Goal: Transaction & Acquisition: Download file/media

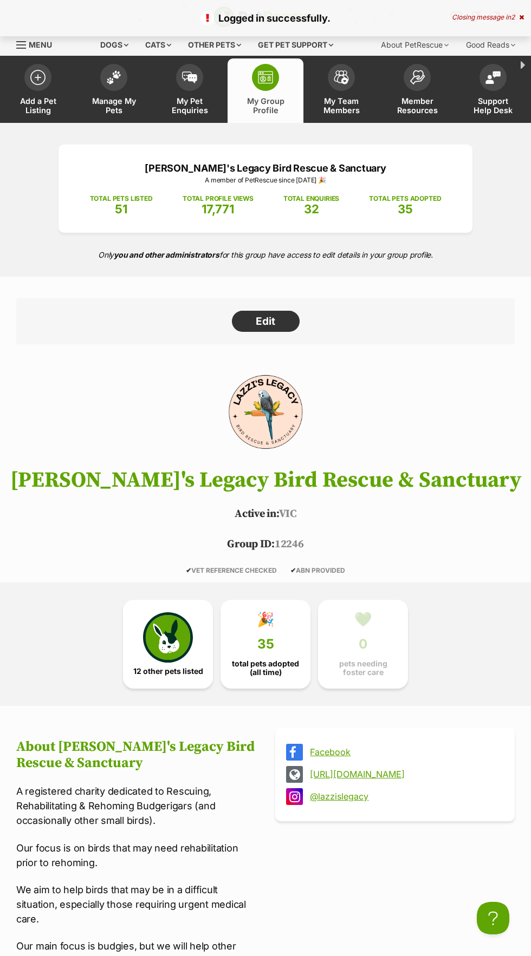
scroll to position [0, 36]
click at [521, 17] on icon at bounding box center [521, 17] width 5 height 6
click at [494, 16] on img "Conversations" at bounding box center [494, 17] width 15 height 14
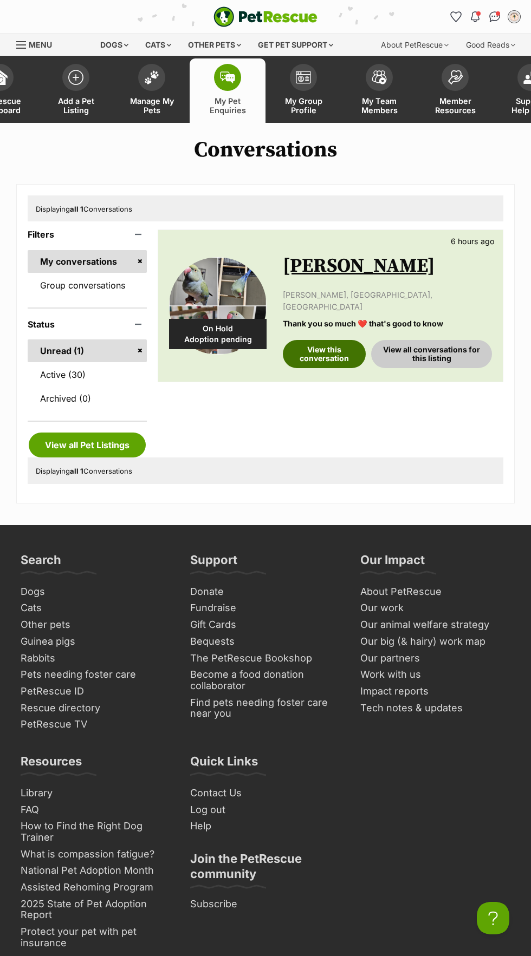
click at [325, 340] on link "View this conversation" at bounding box center [324, 354] width 83 height 28
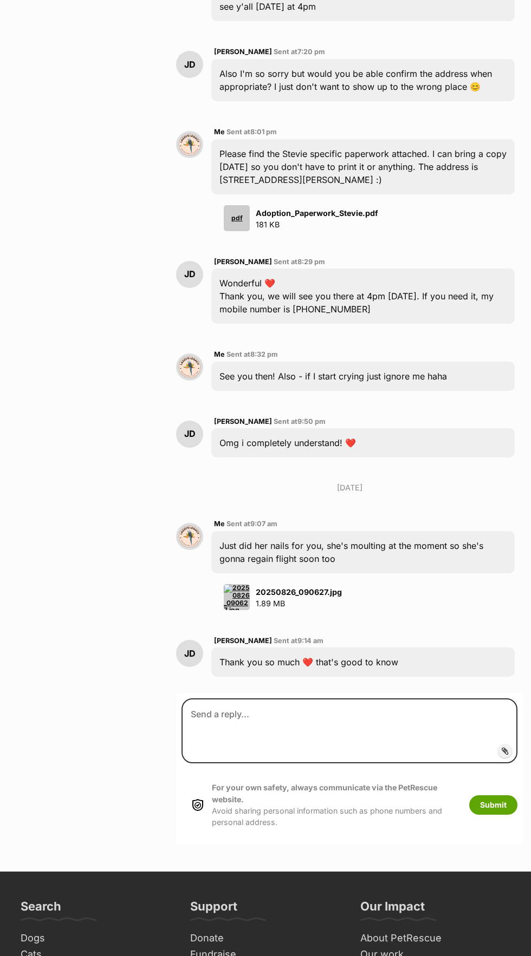
scroll to position [2137, 0]
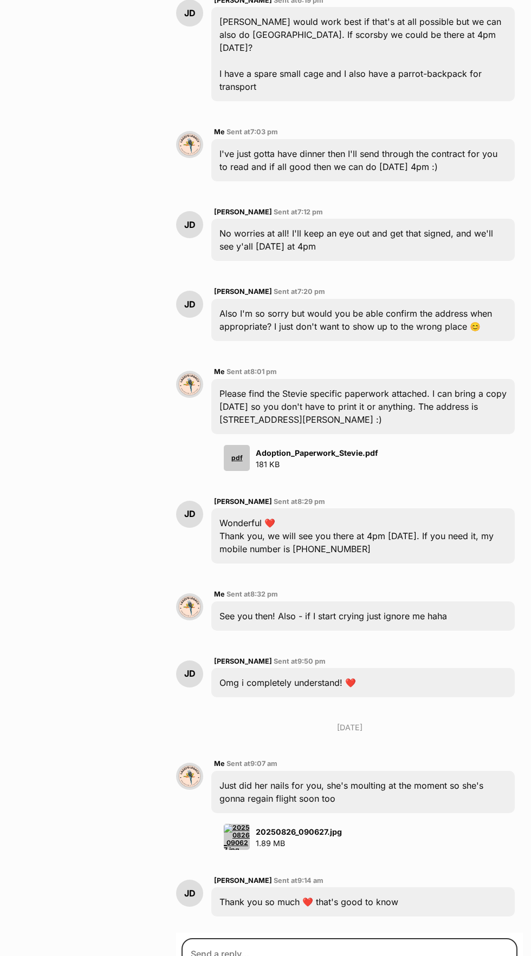
click at [300, 827] on strong "20250826_090627.jpg" at bounding box center [299, 831] width 86 height 9
click at [317, 366] on div "Me Sent at 8:01 pm Please find the Stevie specific paperwork attached. I can br…" at bounding box center [362, 419] width 303 height 106
click at [344, 448] on strong "Adoption_Paperwork_Stevie.pdf" at bounding box center [317, 452] width 122 height 9
click at [237, 445] on div "pdf" at bounding box center [237, 458] width 26 height 26
